Goal: Information Seeking & Learning: Learn about a topic

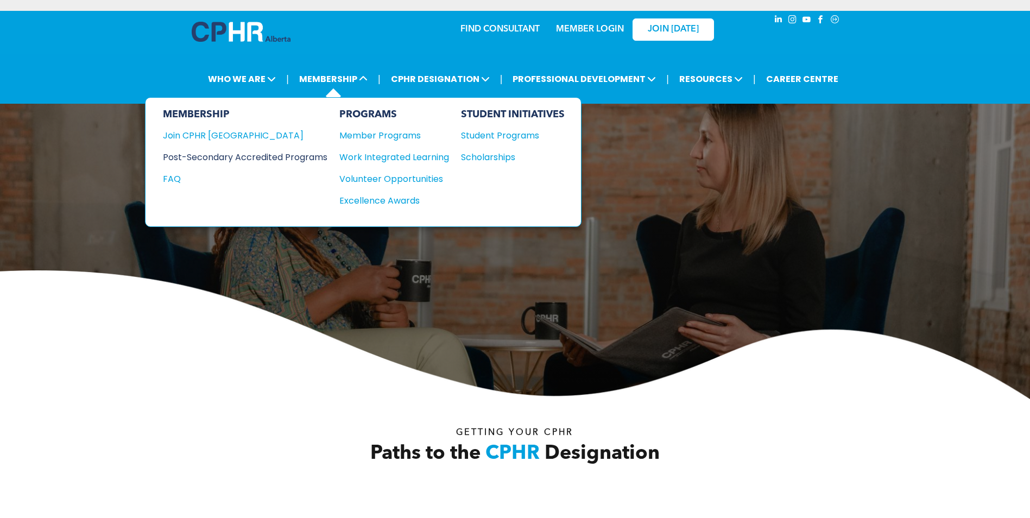
click at [301, 154] on div "Post-Secondary Accredited Programs" at bounding box center [237, 157] width 148 height 14
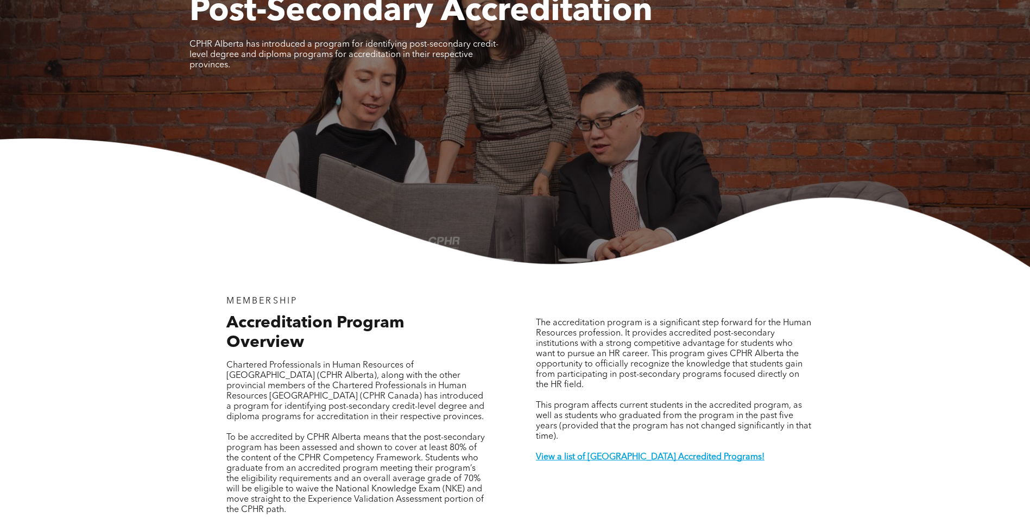
scroll to position [217, 0]
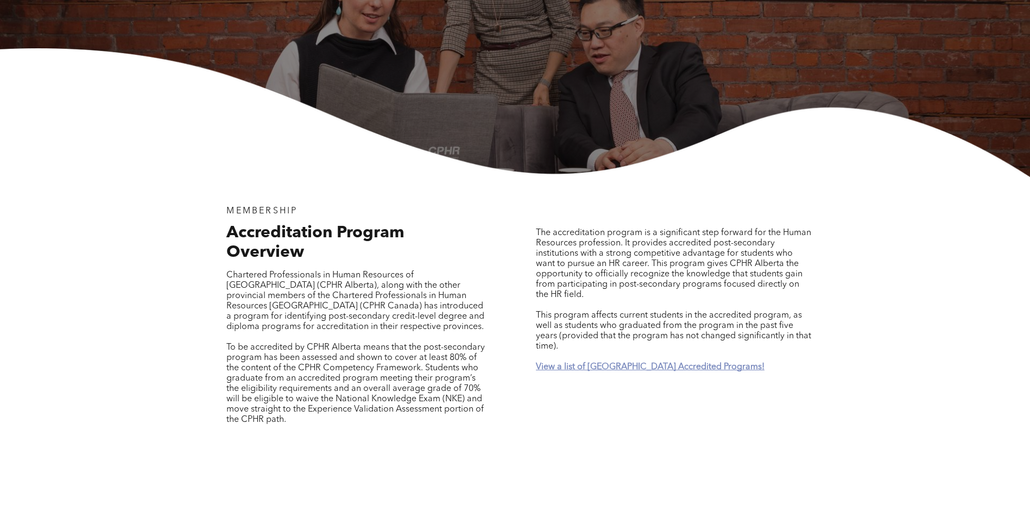
click at [634, 363] on strong "View a list of [GEOGRAPHIC_DATA] Accredited Programs!" at bounding box center [650, 367] width 229 height 9
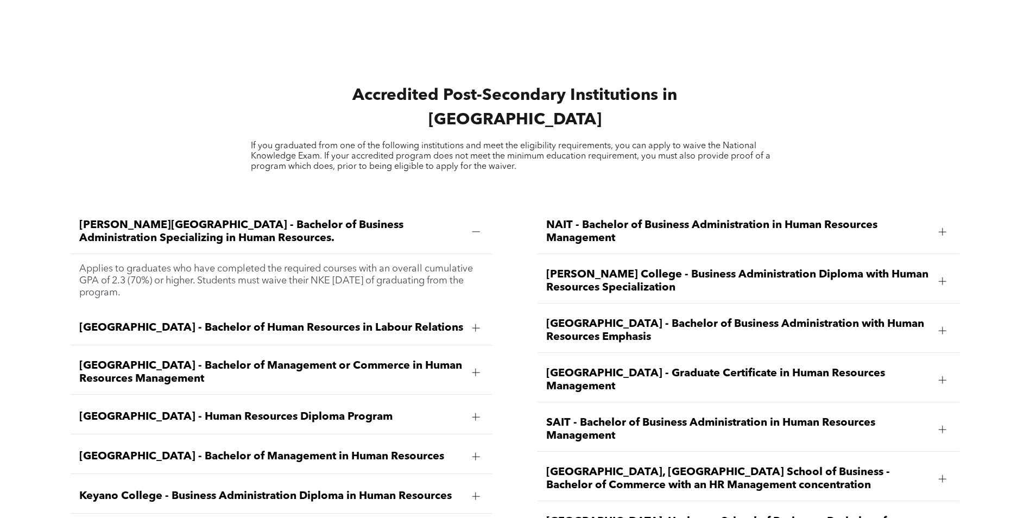
scroll to position [1545, 0]
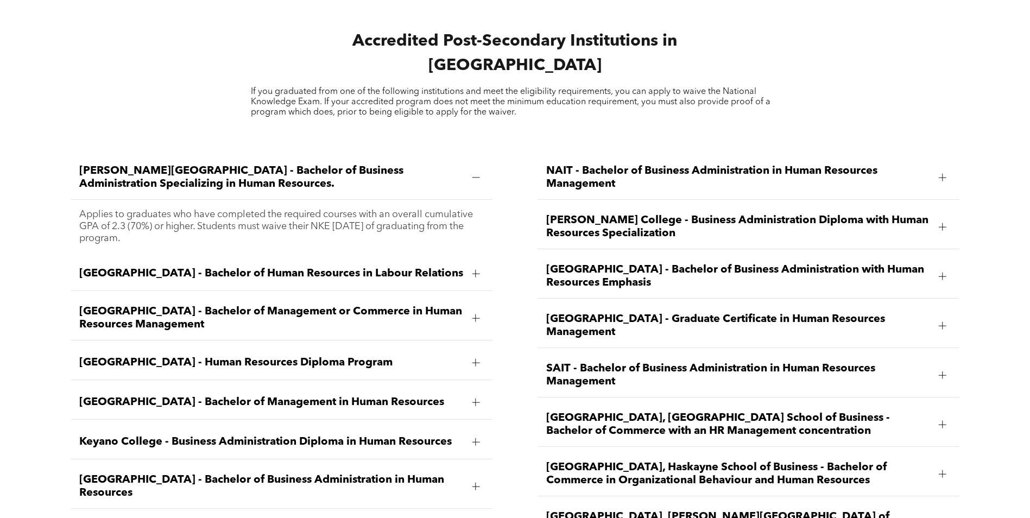
click at [475, 359] on div at bounding box center [476, 363] width 8 height 8
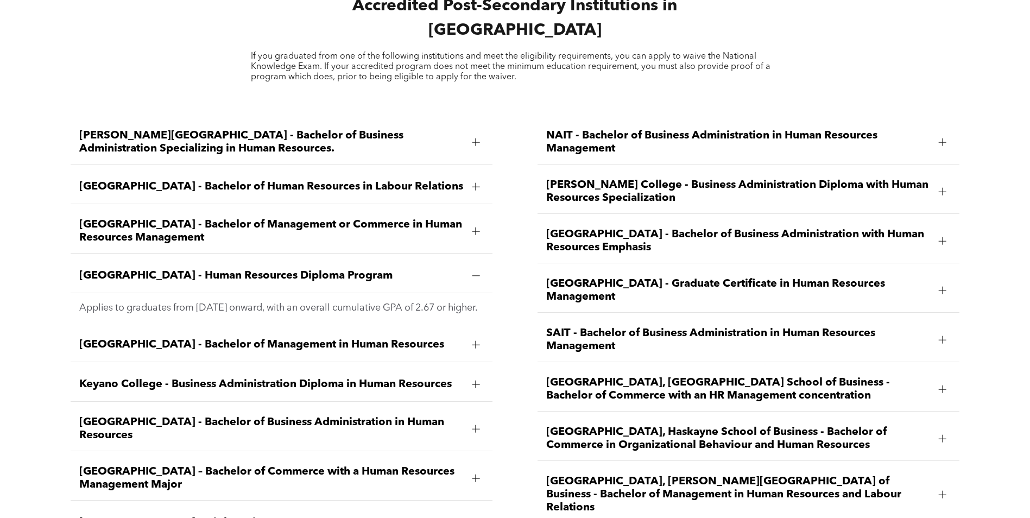
scroll to position [1600, 0]
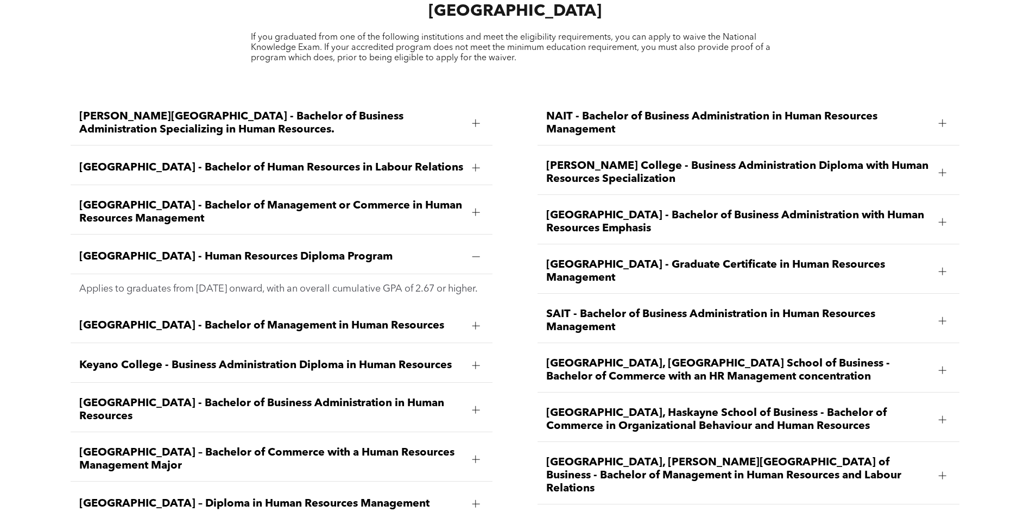
click at [476, 322] on div at bounding box center [476, 326] width 1 height 8
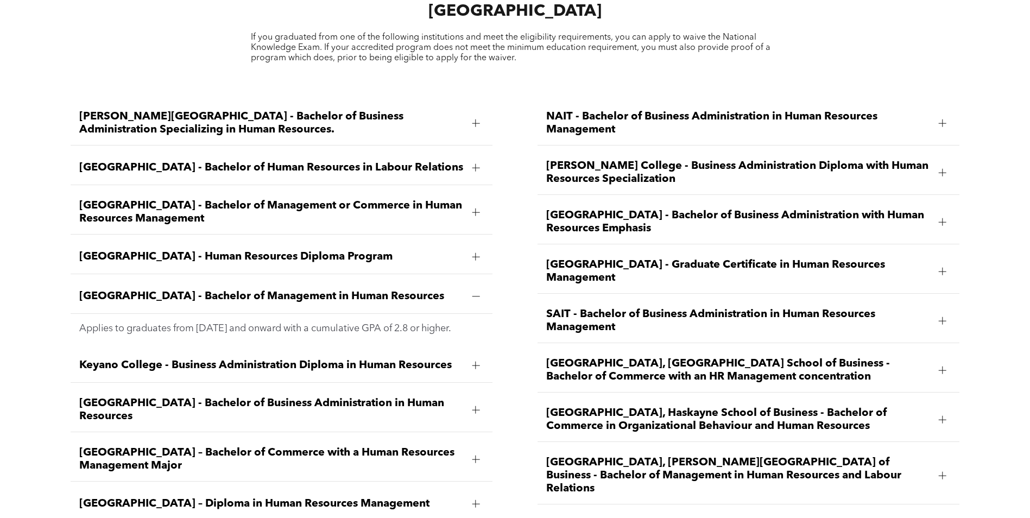
click at [475, 293] on div at bounding box center [476, 297] width 8 height 8
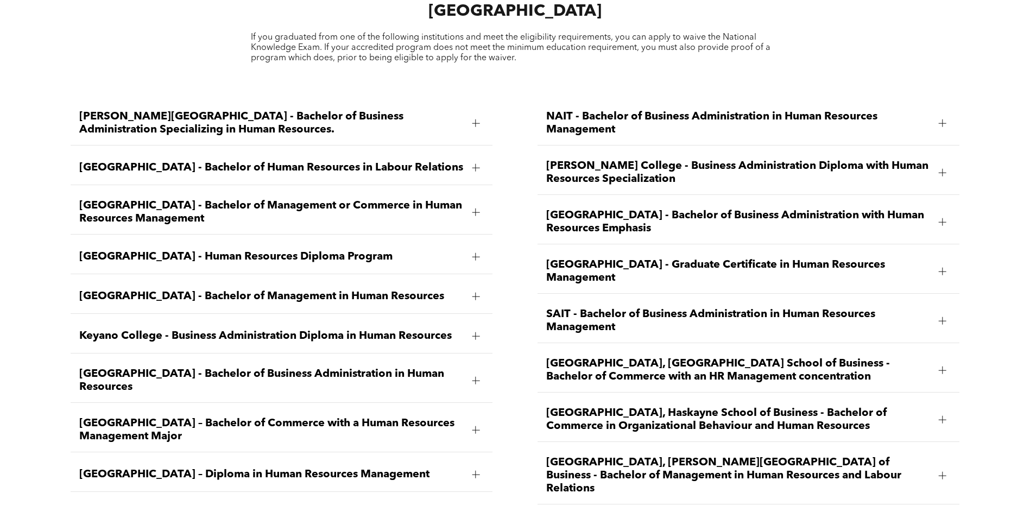
click at [477, 467] on div at bounding box center [476, 475] width 16 height 16
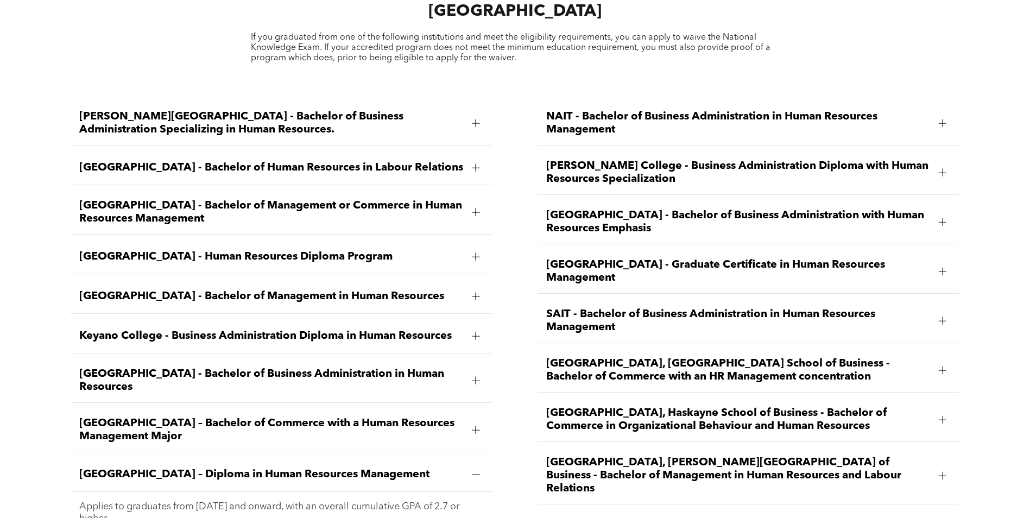
click at [943, 416] on div at bounding box center [943, 420] width 8 height 8
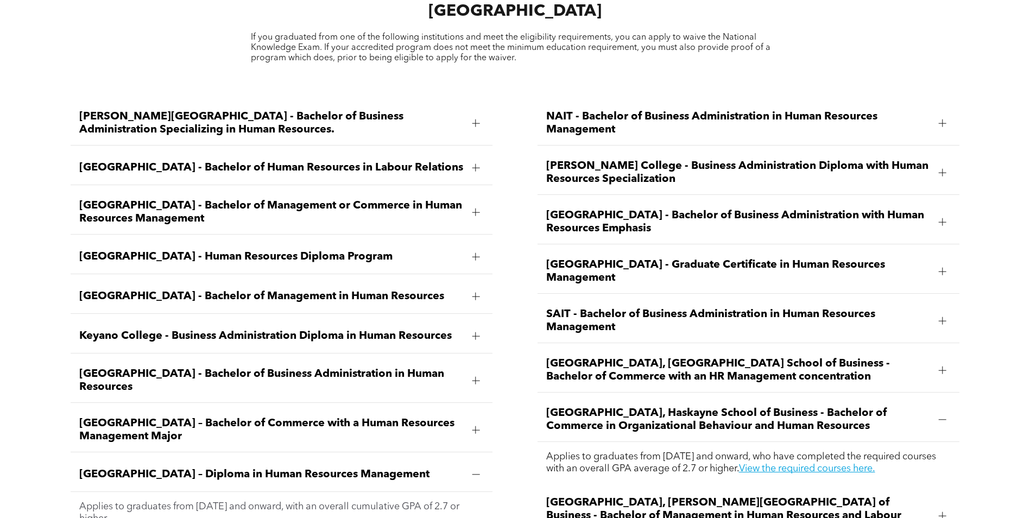
click at [217, 250] on span "[GEOGRAPHIC_DATA] - Human Resources Diploma Program" at bounding box center [271, 256] width 385 height 13
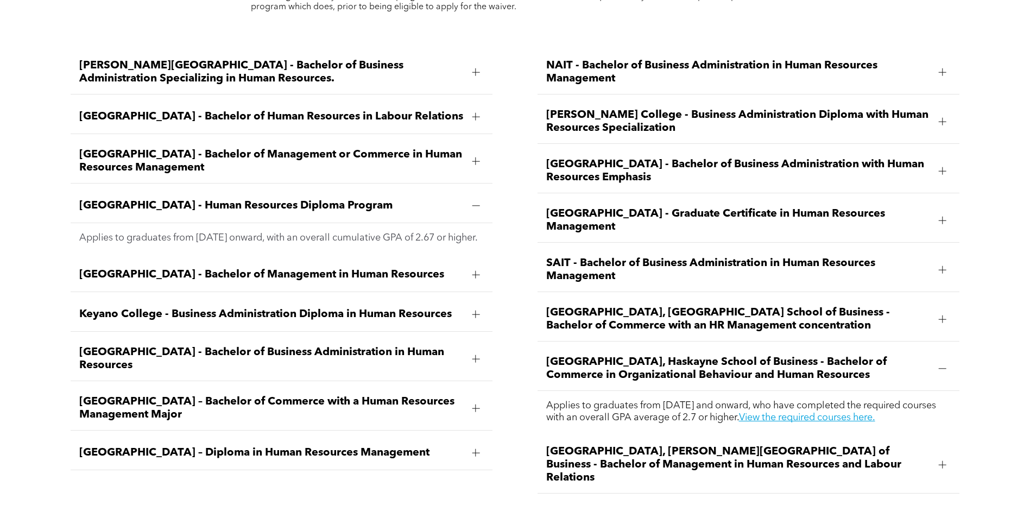
scroll to position [1654, 0]
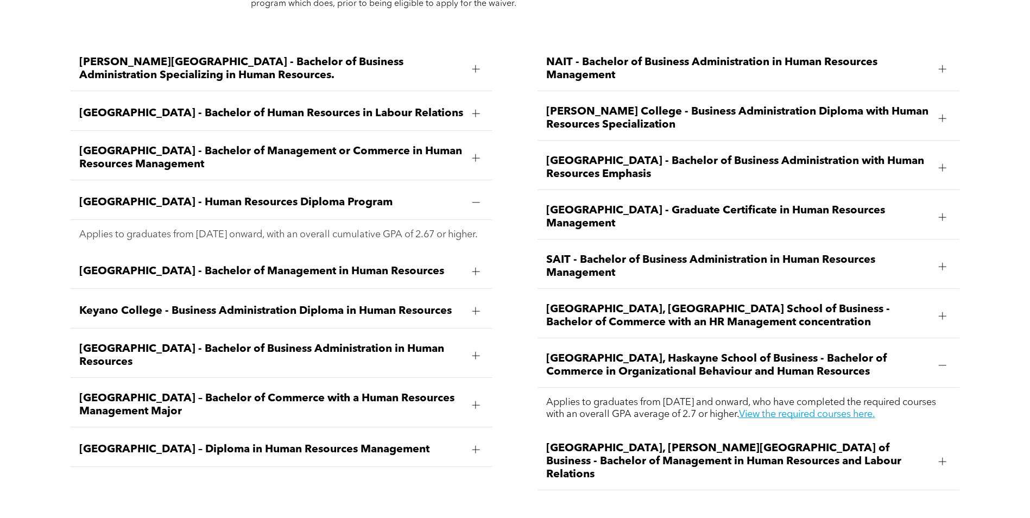
click at [418, 305] on span "Keyano College - Business Administration Diploma in Human Resources" at bounding box center [271, 311] width 385 height 13
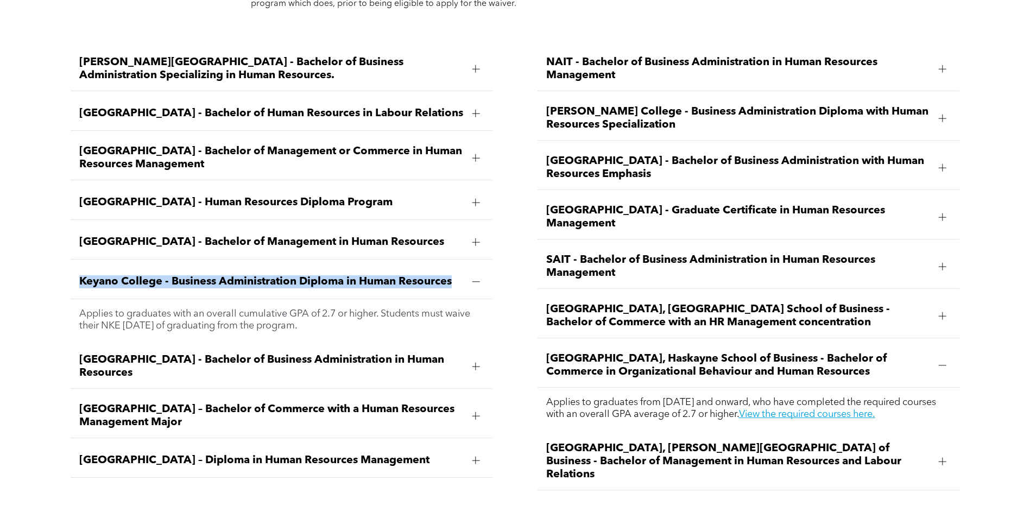
drag, startPoint x: 82, startPoint y: 263, endPoint x: 455, endPoint y: 267, distance: 373.2
click at [455, 275] on span "Keyano College - Business Administration Diploma in Human Resources" at bounding box center [271, 281] width 385 height 13
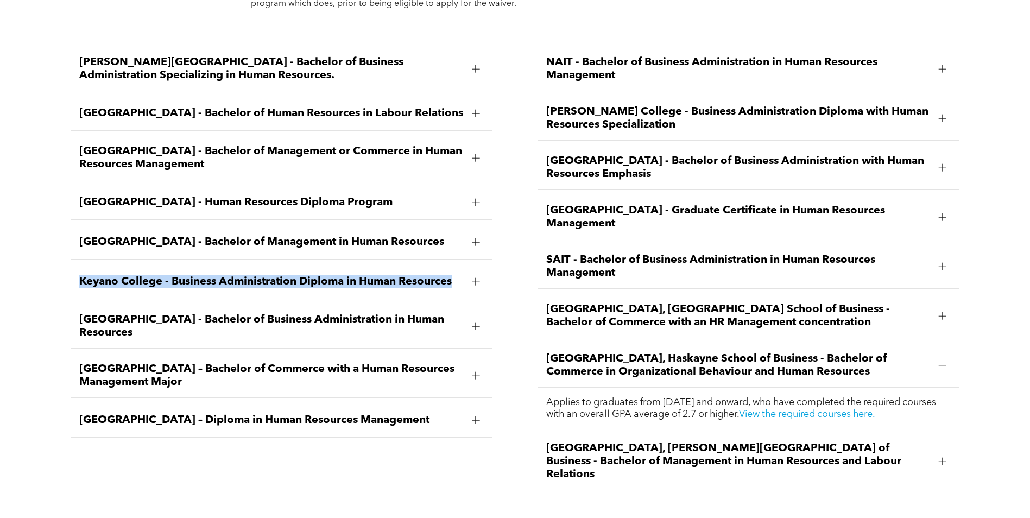
copy span "Keyano College - Business Administration Diploma in Human Resources"
drag, startPoint x: 424, startPoint y: 403, endPoint x: 79, endPoint y: 406, distance: 345.5
click at [79, 414] on span "MacEwan University – Diploma in Human Resources Management" at bounding box center [271, 420] width 385 height 13
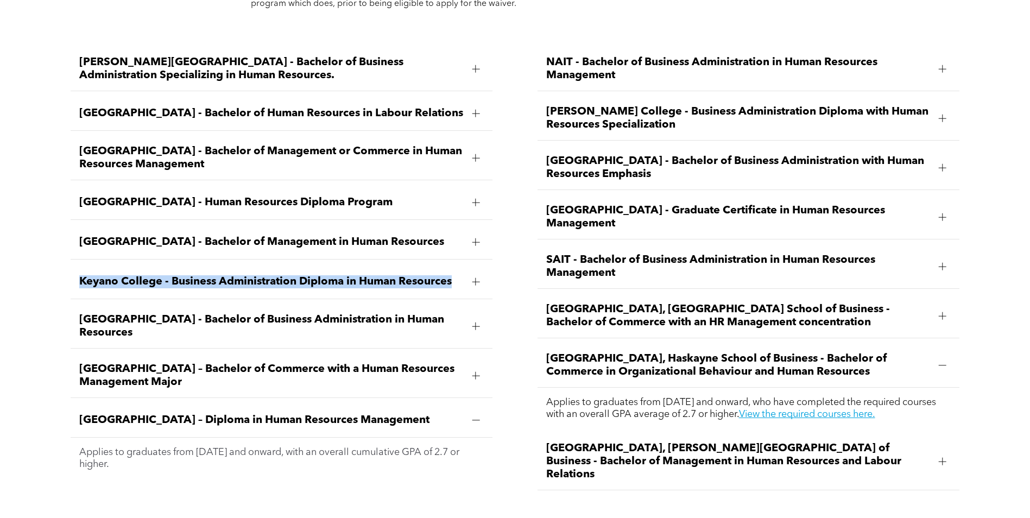
copy span "MacEwan University – Diploma in Human Resources Management"
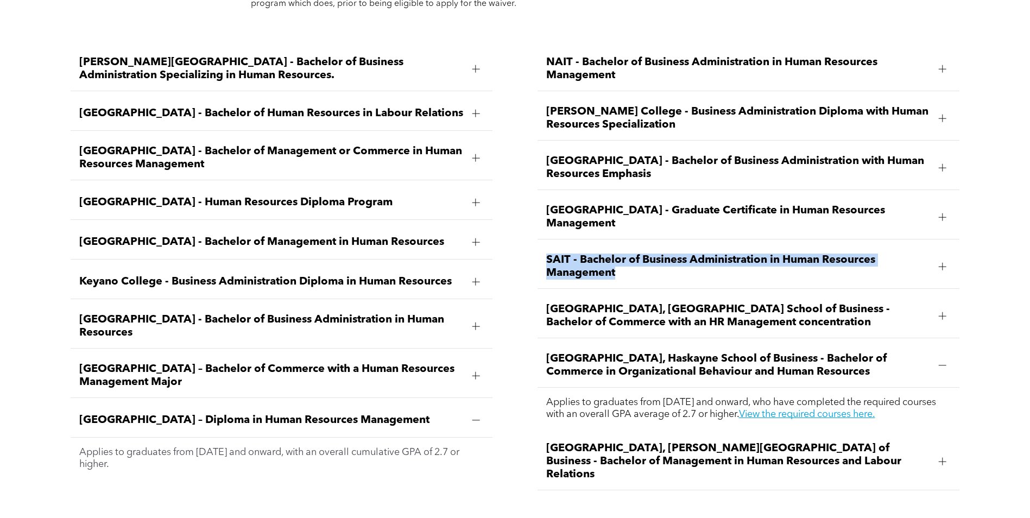
drag, startPoint x: 622, startPoint y: 244, endPoint x: 543, endPoint y: 231, distance: 80.4
click at [543, 245] on div "SAIT - Bachelor of Business Administration in Human Resources Management" at bounding box center [749, 267] width 423 height 44
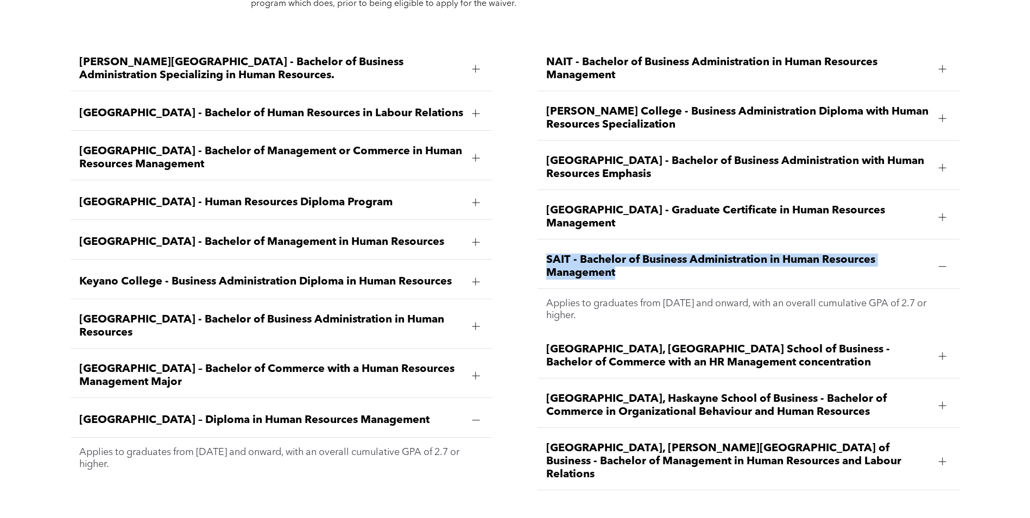
copy span "SAIT - Bachelor of Business Administration in Human Resources Management"
